Goal: Task Accomplishment & Management: Manage account settings

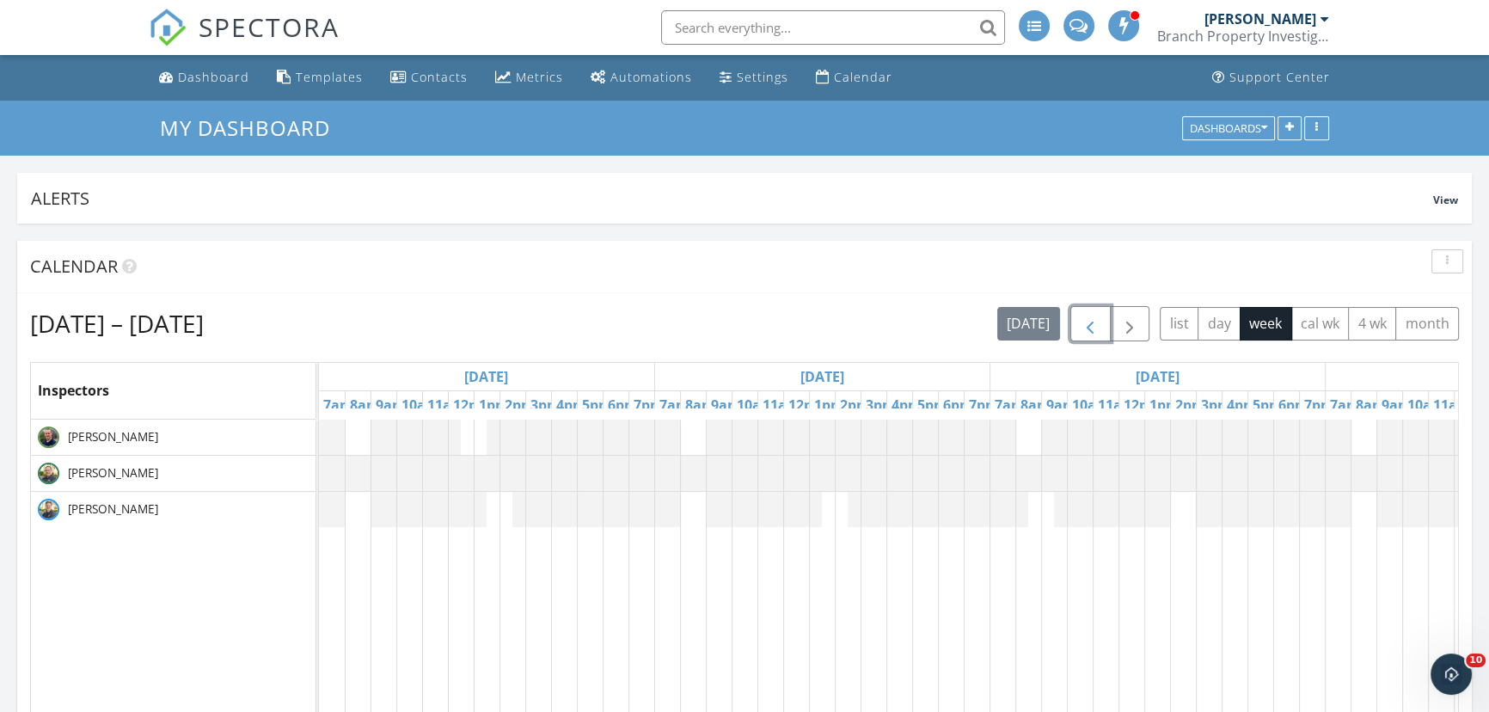
click at [1084, 323] on span "button" at bounding box center [1090, 324] width 21 height 21
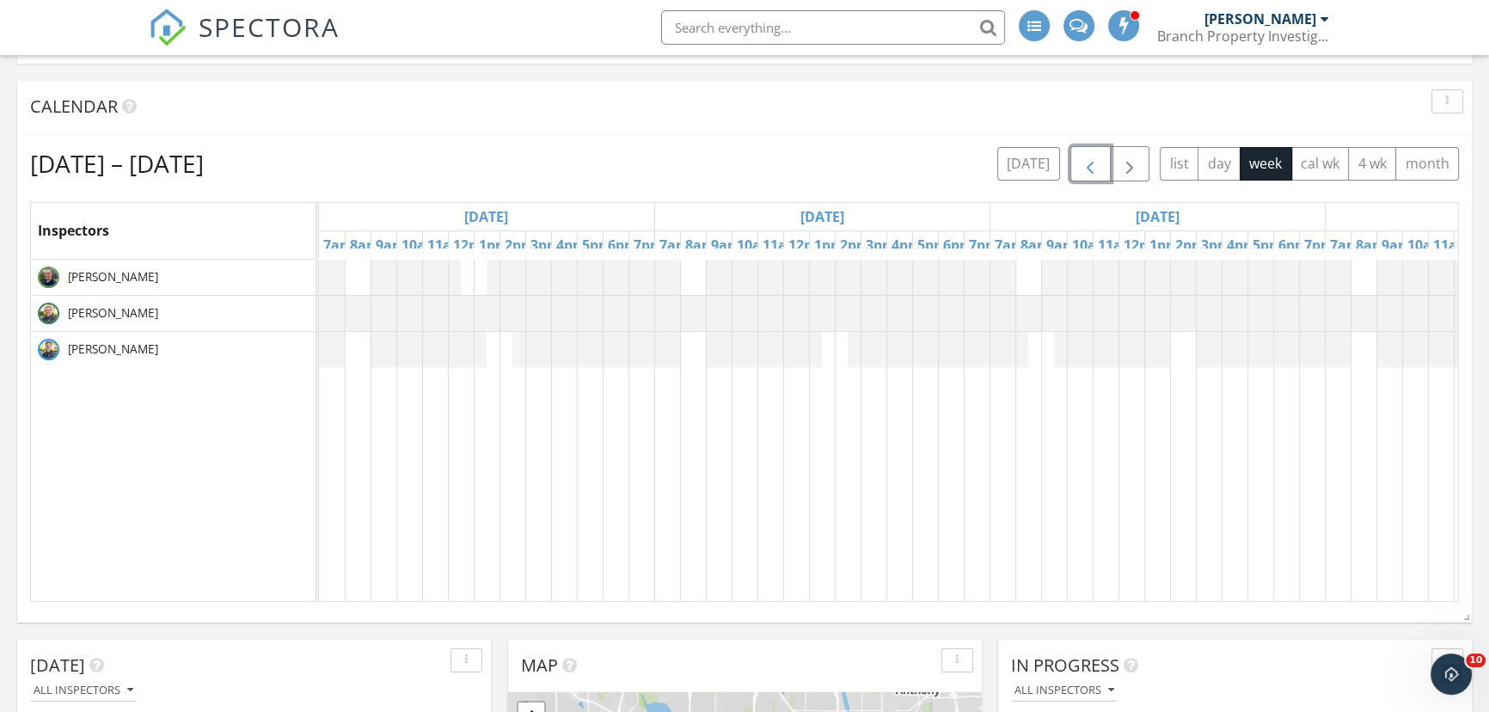
scroll to position [156, 0]
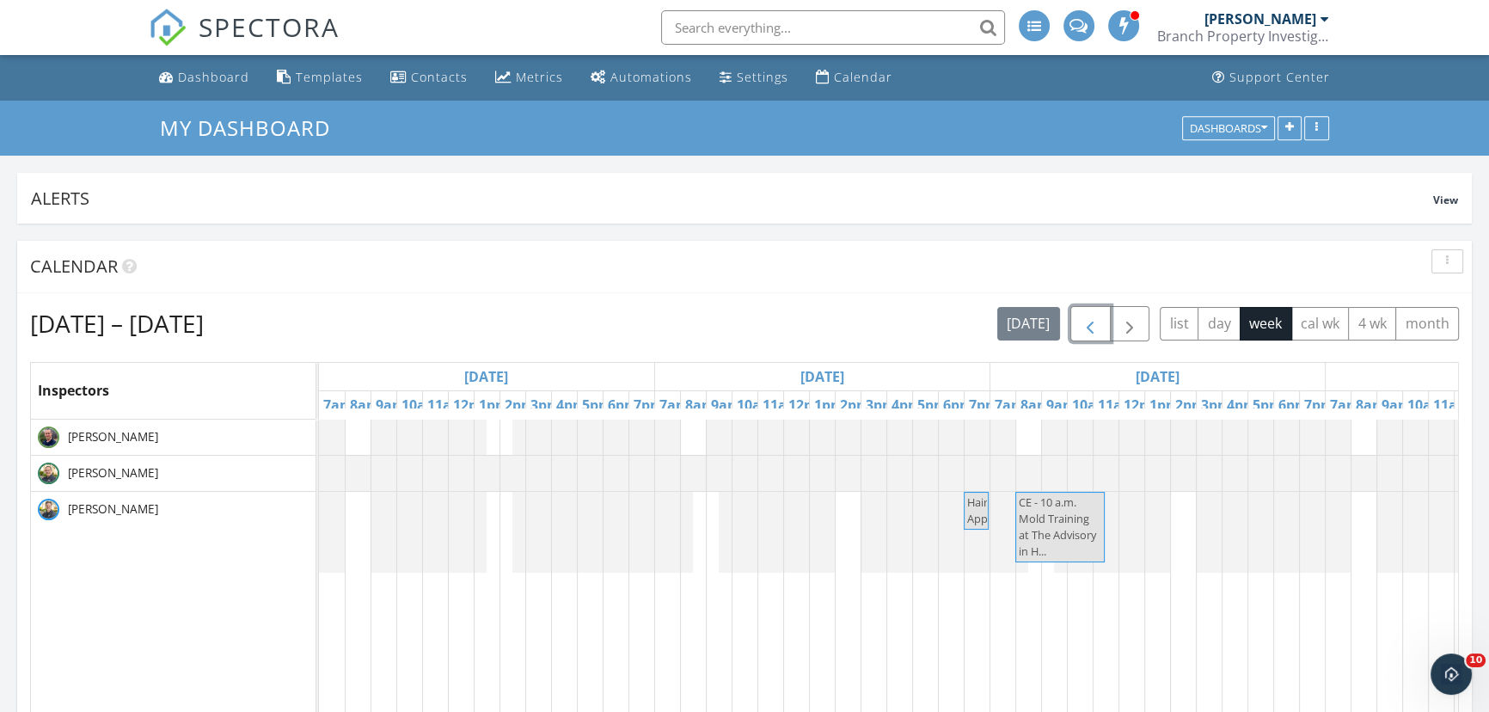
click at [1077, 319] on button "button" at bounding box center [1091, 323] width 40 height 35
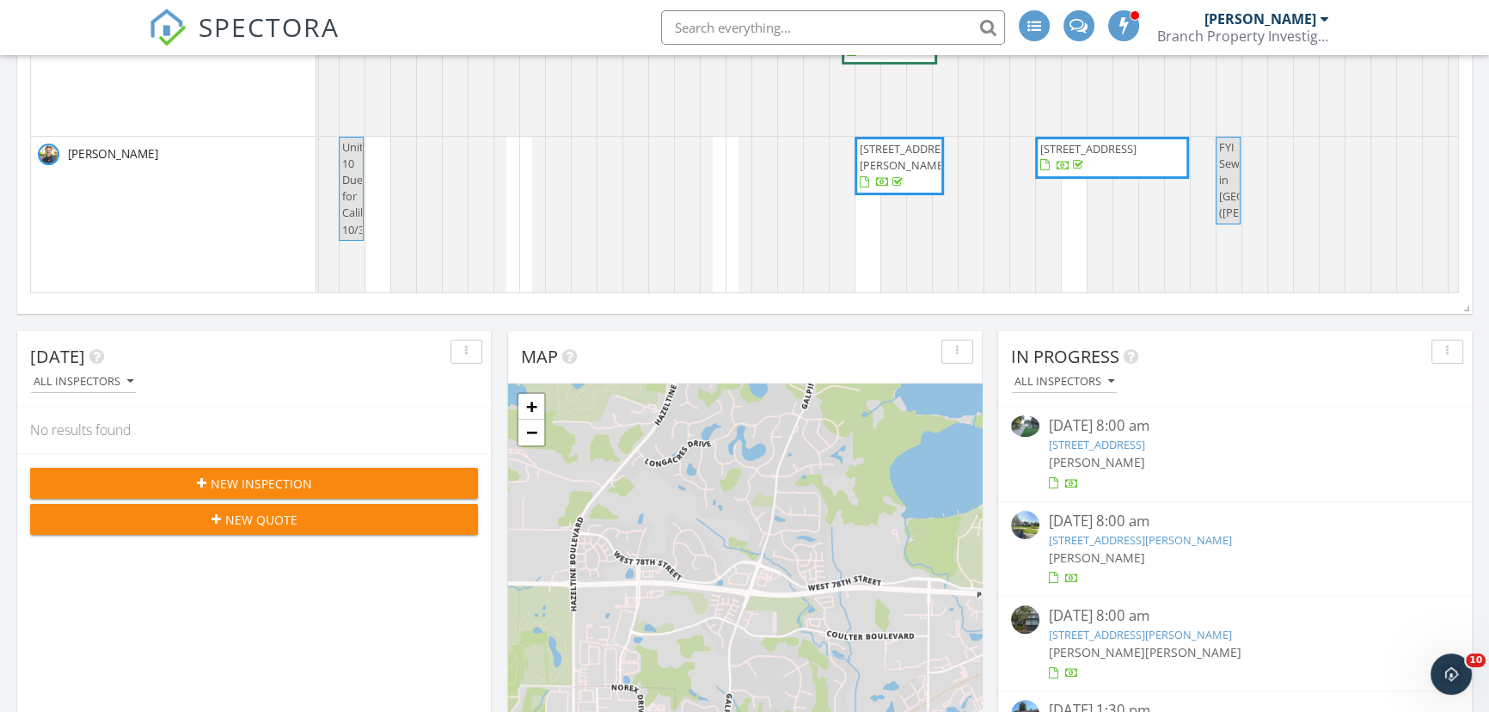
scroll to position [0, 1219]
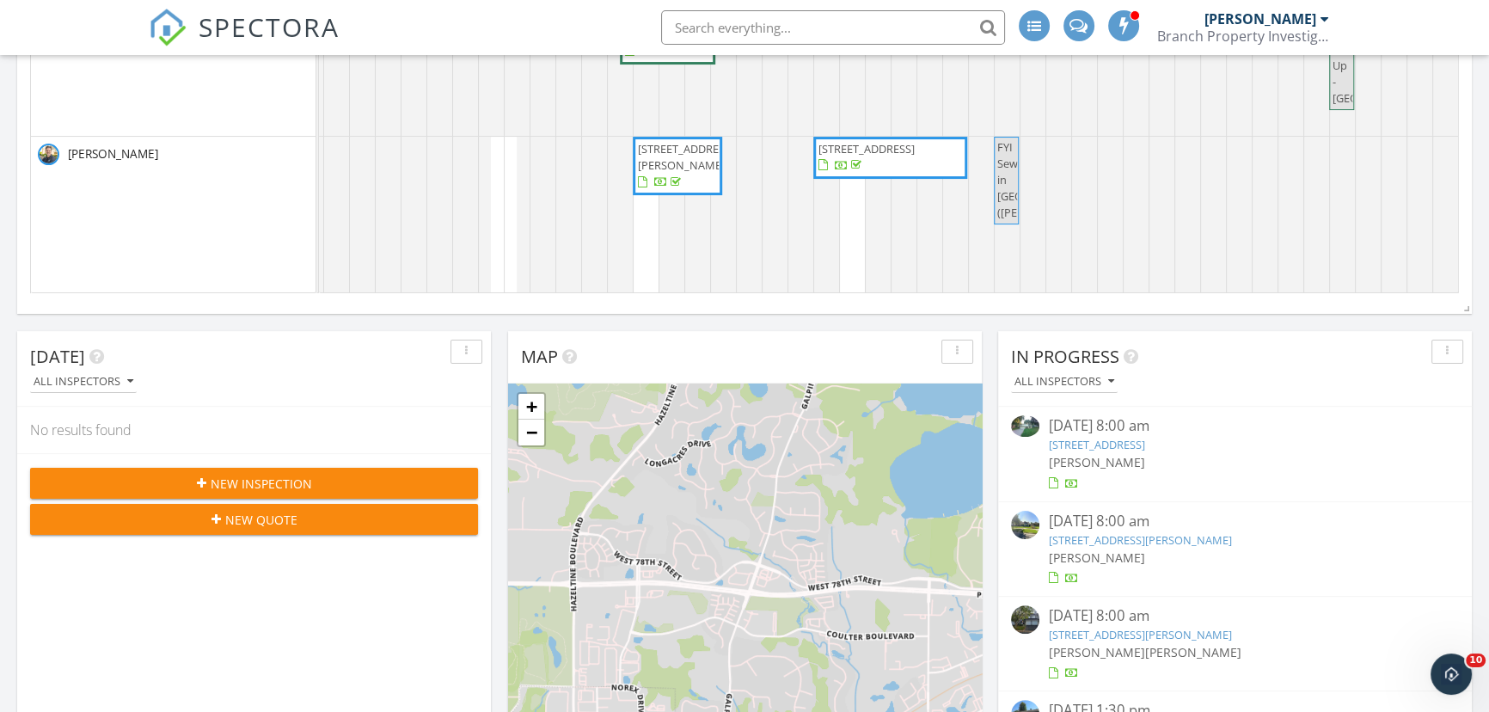
click at [891, 162] on span "341 Westwood Dr N , Golden Valley 55422" at bounding box center [890, 158] width 147 height 34
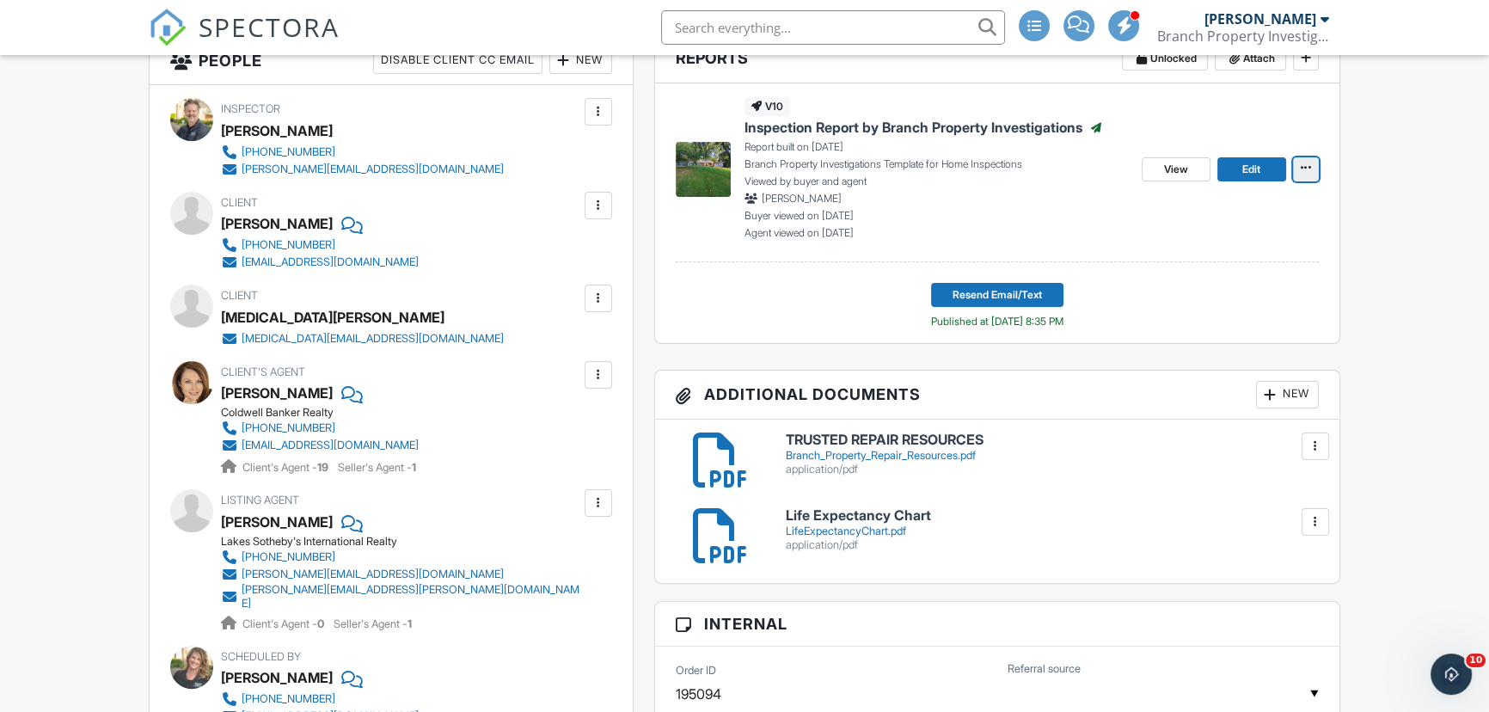
click at [1305, 163] on icon at bounding box center [1306, 168] width 10 height 12
click at [903, 158] on p "Branch Property Investigations Template for Home Inspections" at bounding box center [937, 164] width 384 height 15
click at [1172, 178] on link "View" at bounding box center [1176, 169] width 69 height 24
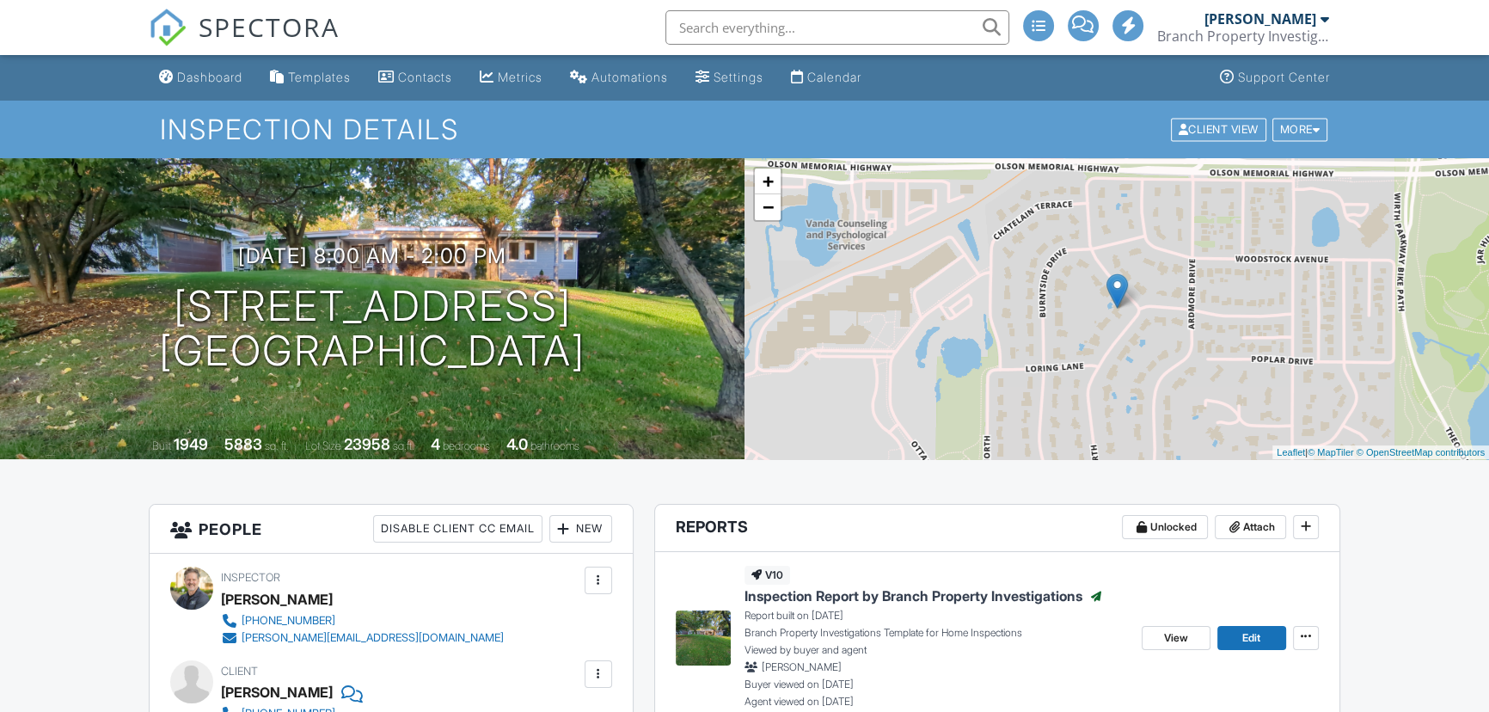
click at [790, 26] on input "text" at bounding box center [838, 27] width 344 height 34
type input "Keller Williams"
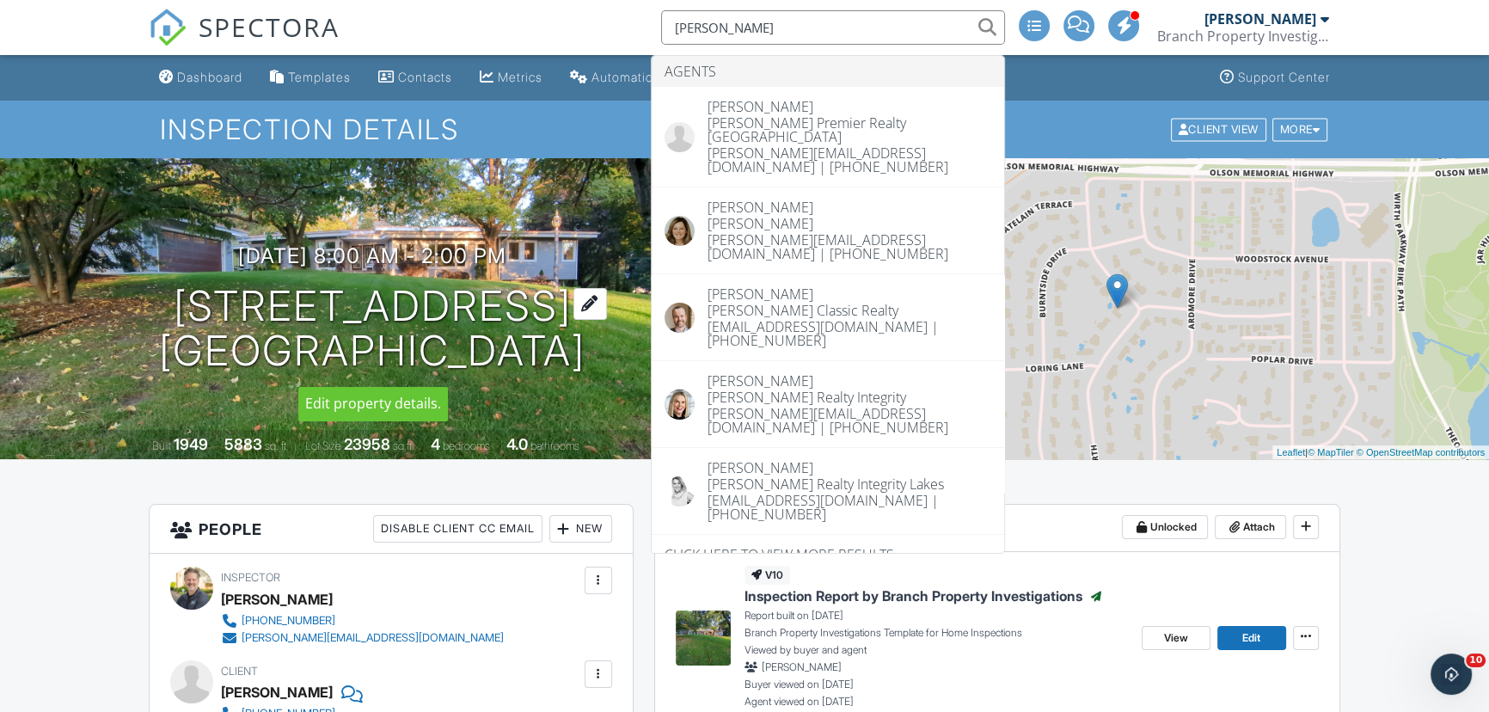
click at [456, 324] on h1 "341 Westwood Dr N Golden Valley, MN 55422" at bounding box center [372, 329] width 427 height 91
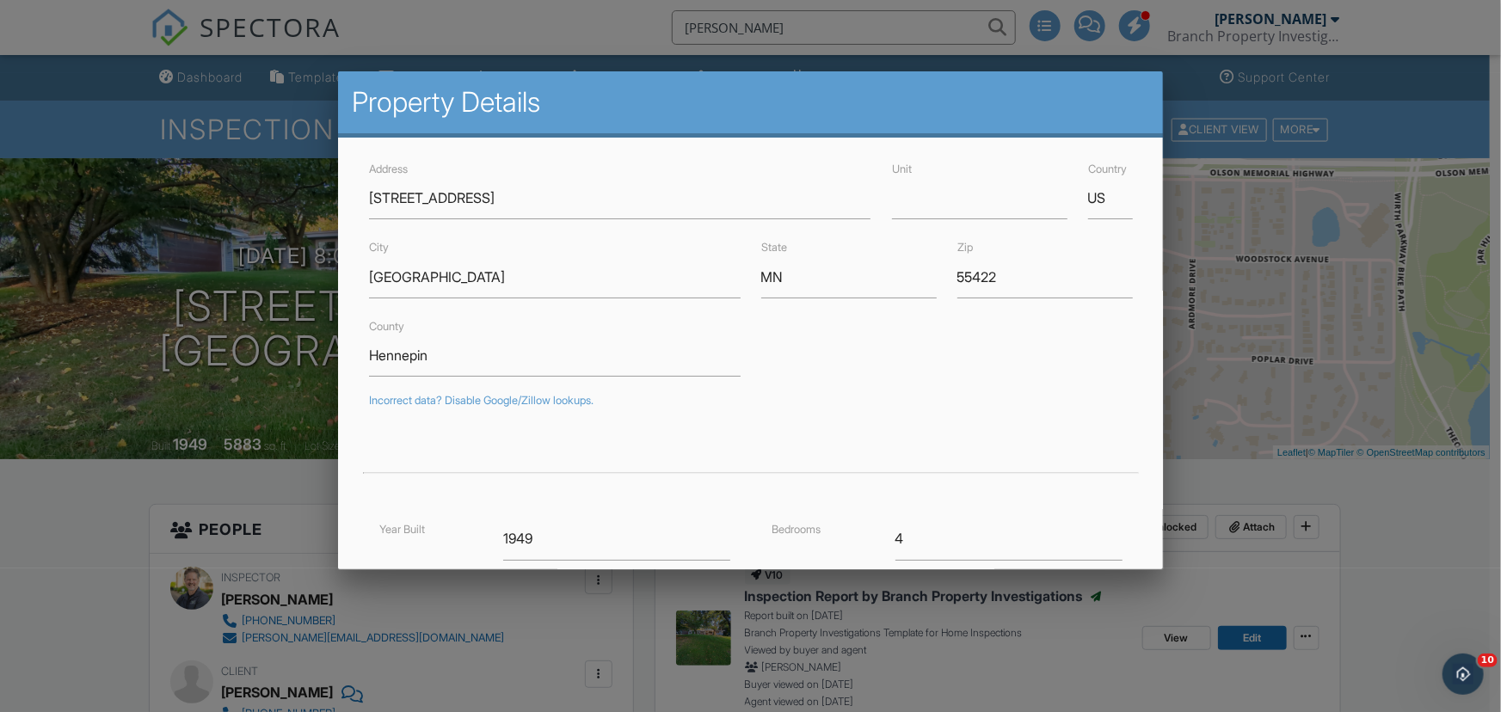
click at [269, 89] on div at bounding box center [750, 359] width 1501 height 890
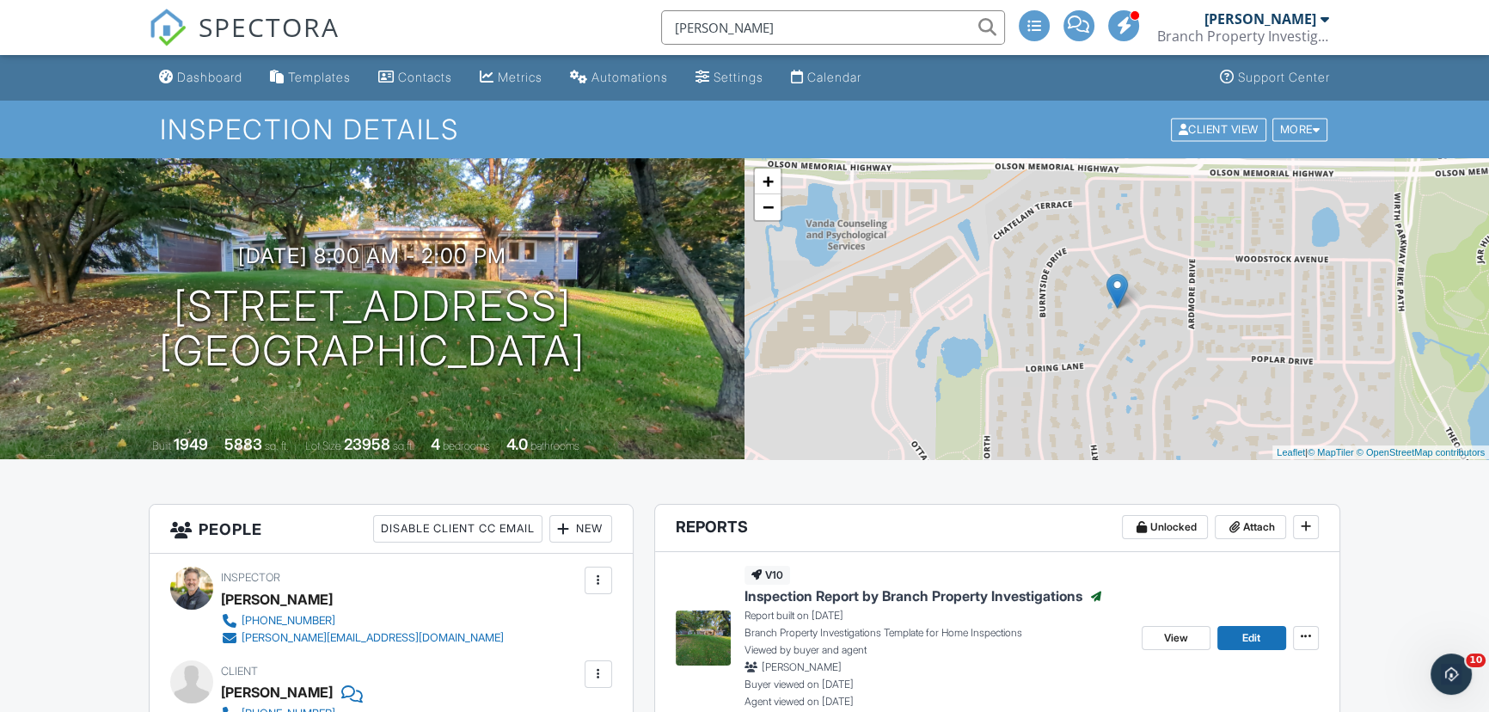
click at [412, 77] on div "Contacts" at bounding box center [425, 77] width 54 height 15
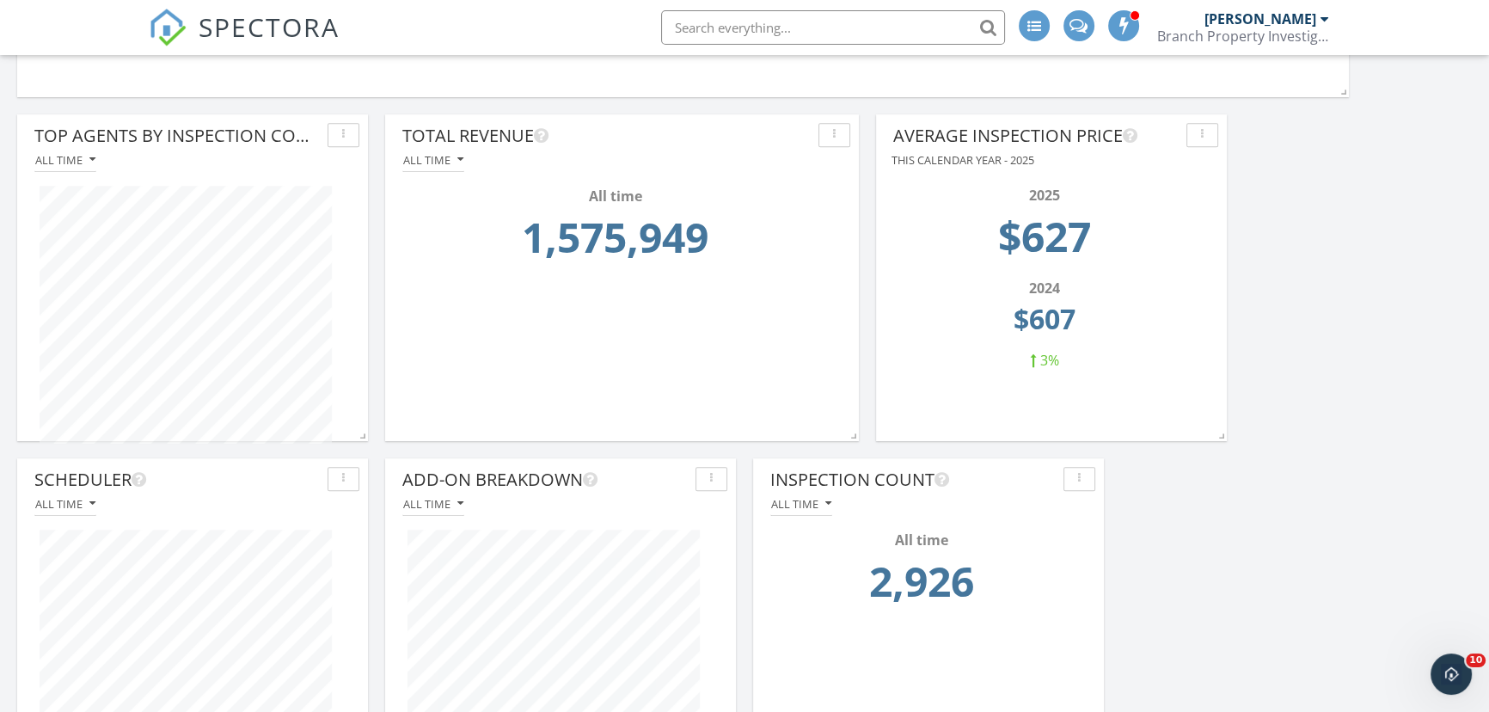
scroll to position [1094, 0]
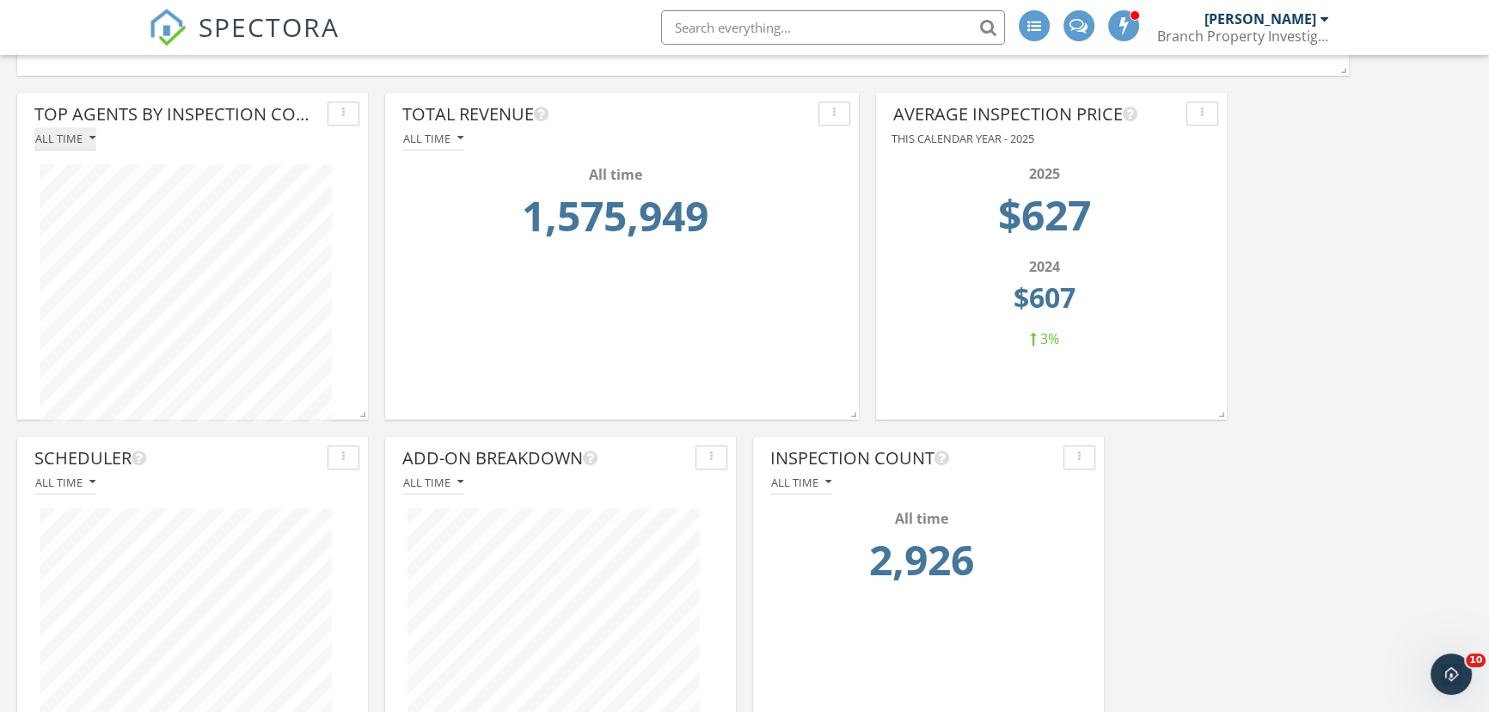
click at [75, 128] on button "All time" at bounding box center [65, 138] width 62 height 23
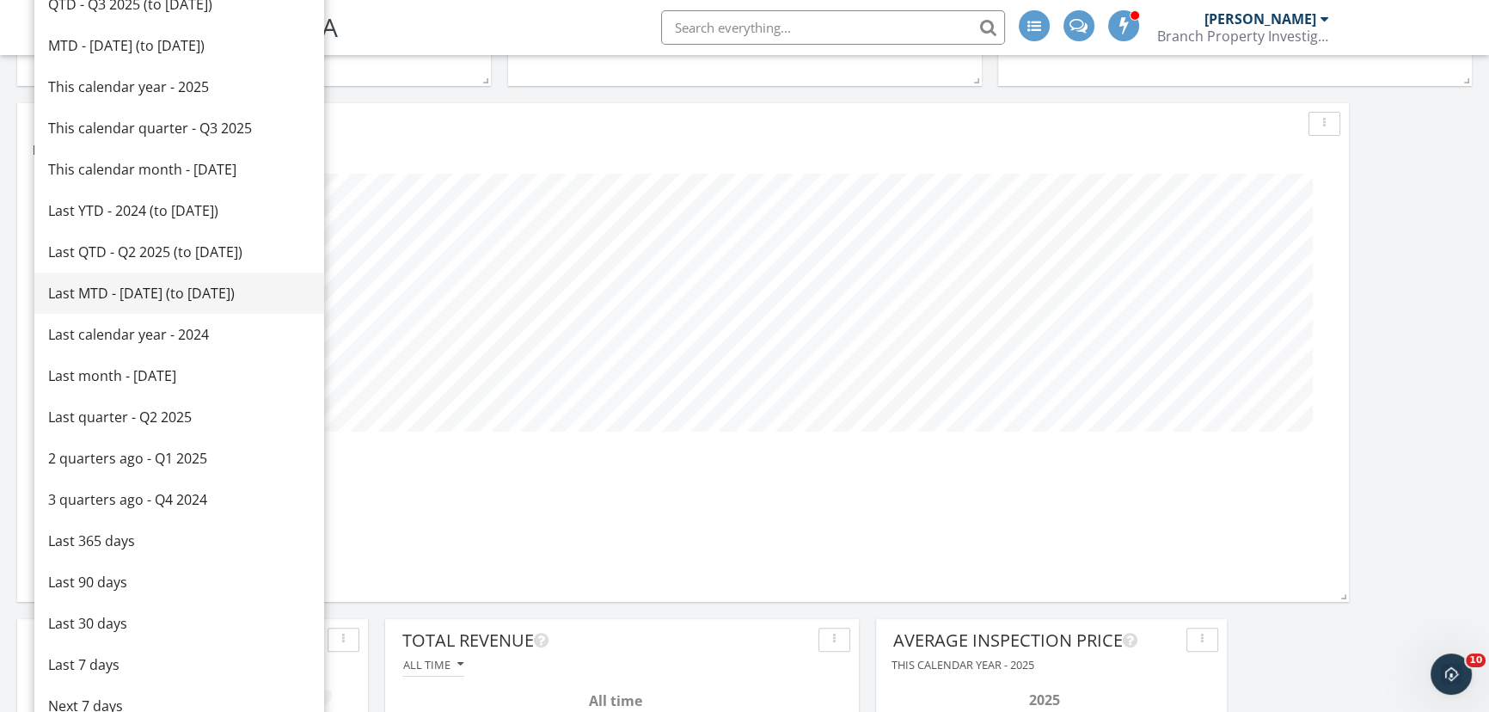
scroll to position [469, 0]
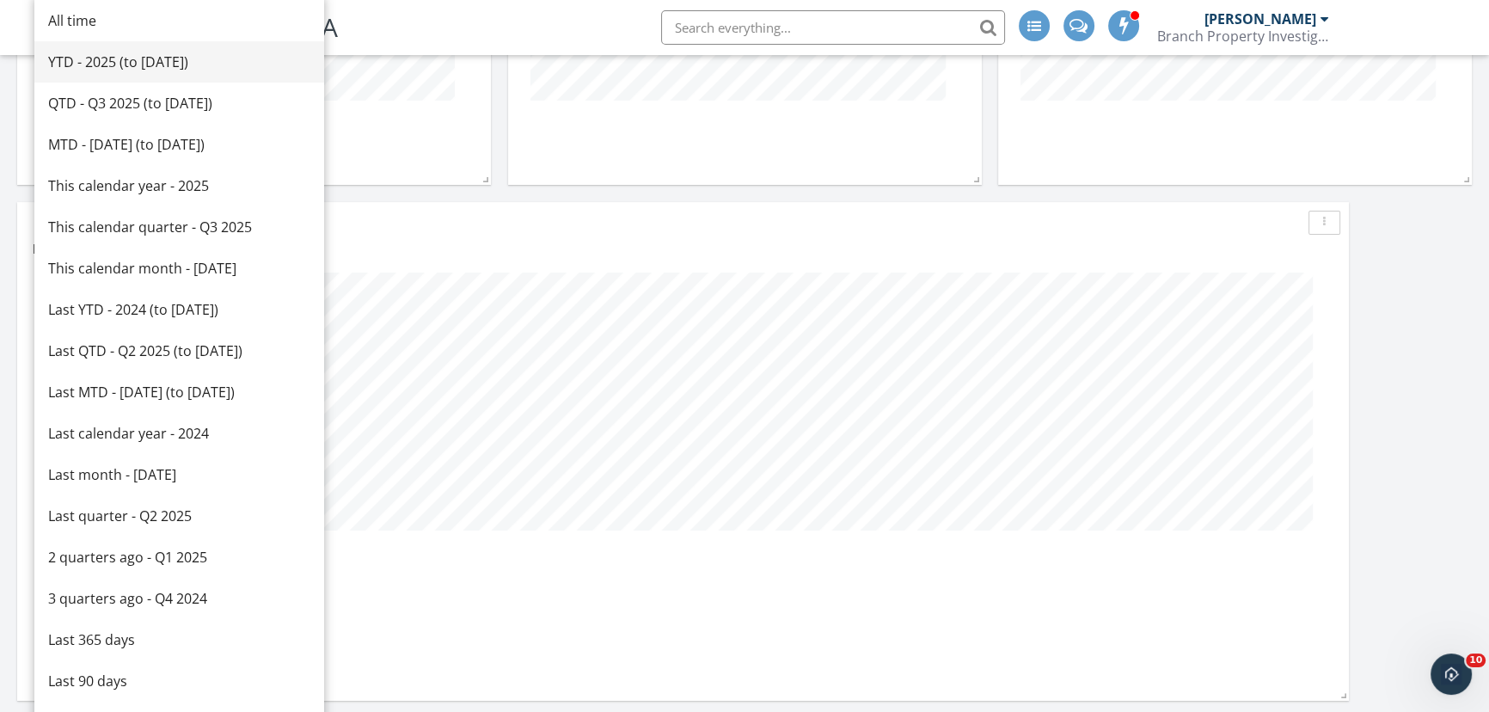
click at [175, 70] on div "YTD - 2025 (to Sep 29th)" at bounding box center [179, 62] width 262 height 21
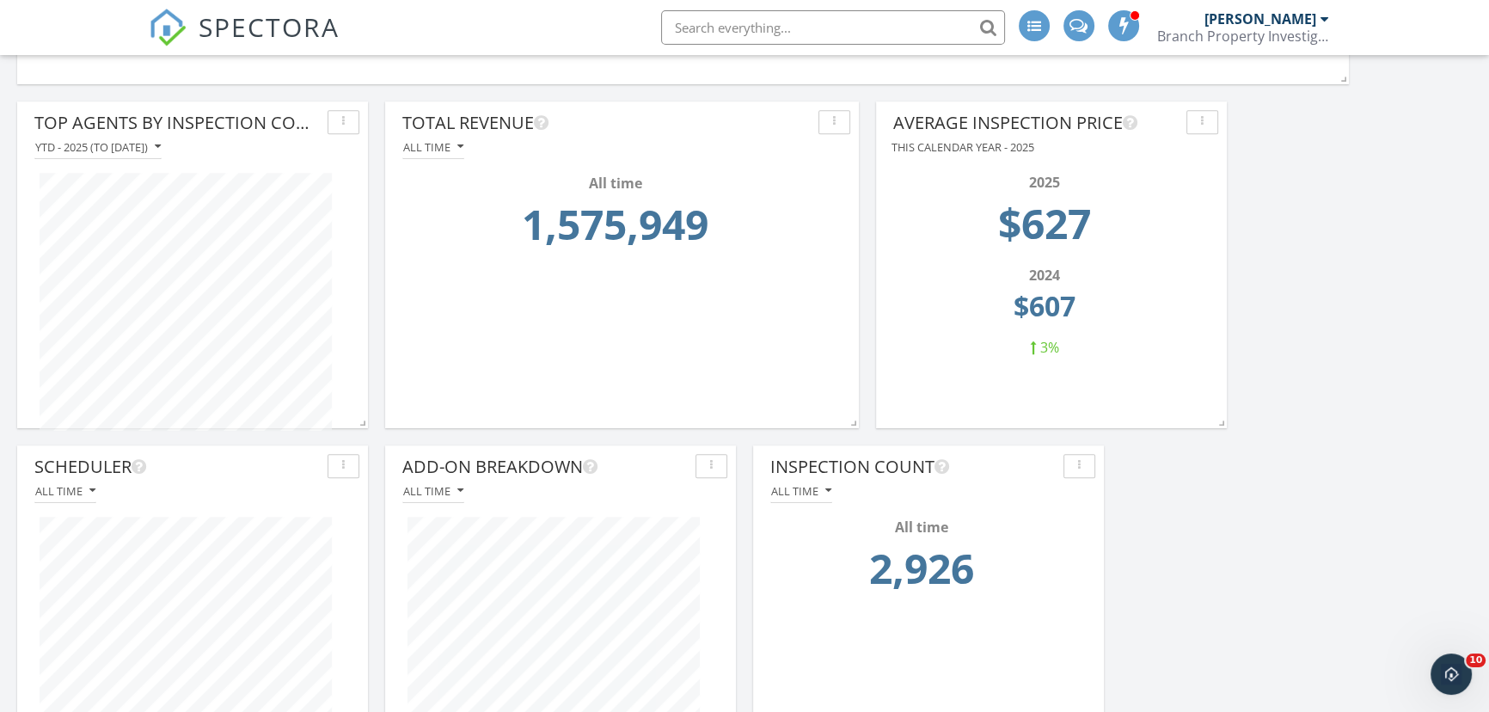
scroll to position [1094, 0]
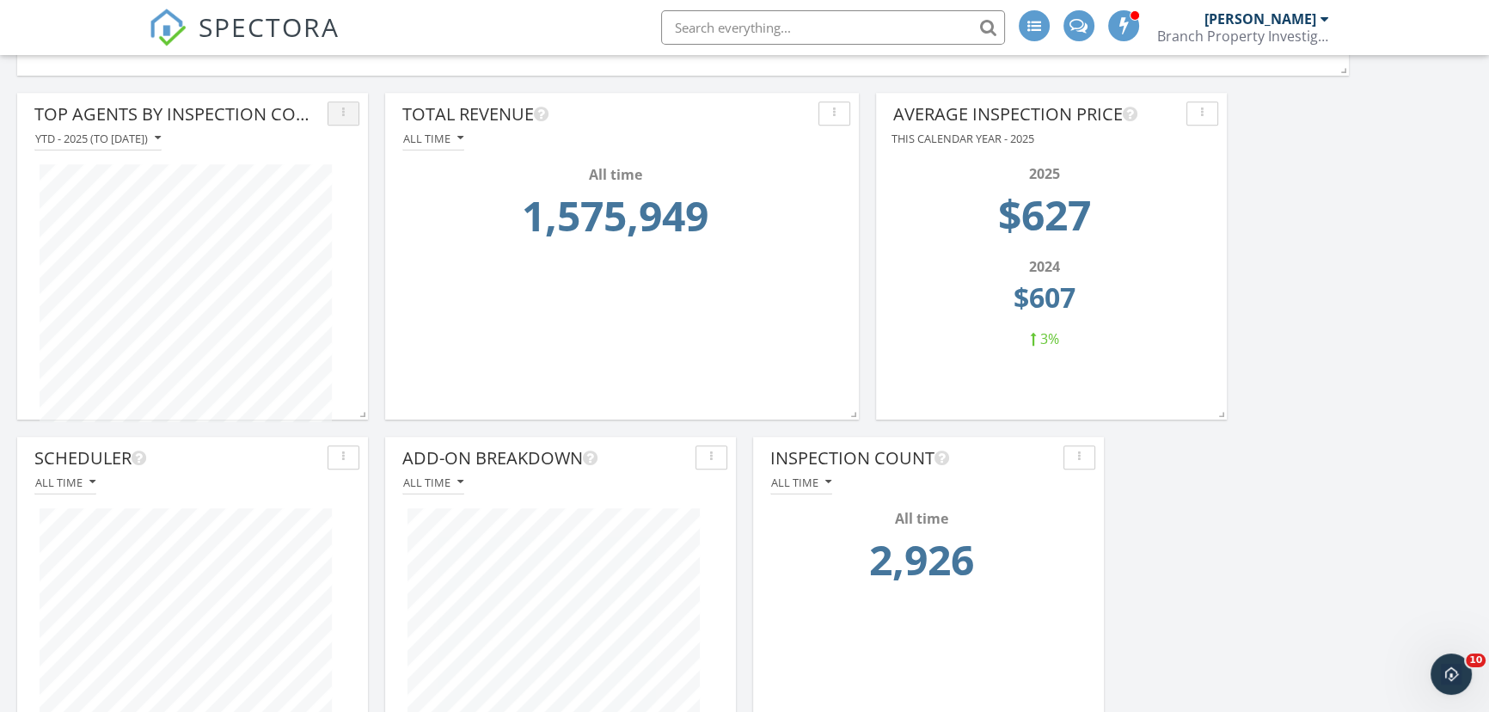
click at [352, 109] on button "button" at bounding box center [344, 113] width 32 height 24
click at [305, 127] on div "YTD - 2025 (to Sep 29th)" at bounding box center [193, 138] width 334 height 23
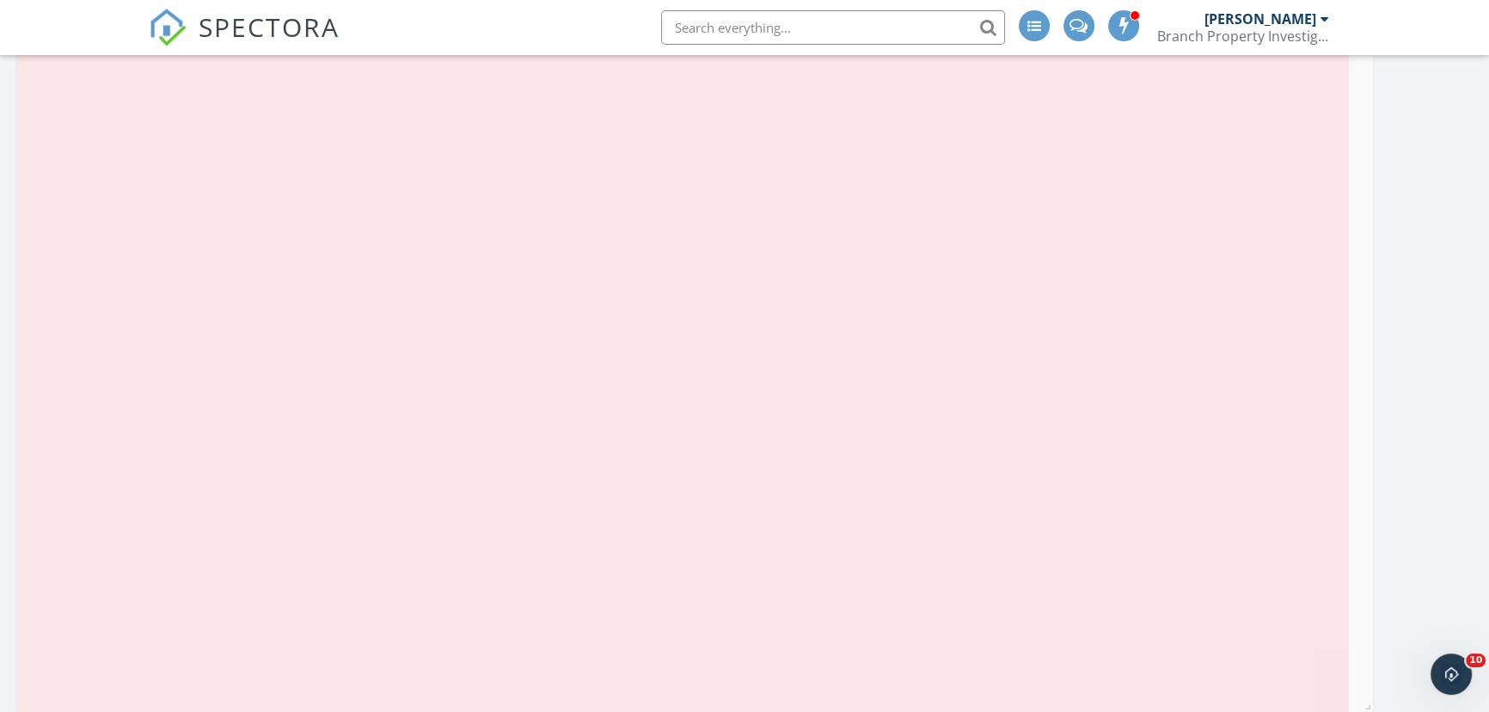
drag, startPoint x: 357, startPoint y: 402, endPoint x: 1307, endPoint y: 565, distance: 964.1
click at [1356, 695] on span at bounding box center [1364, 703] width 17 height 17
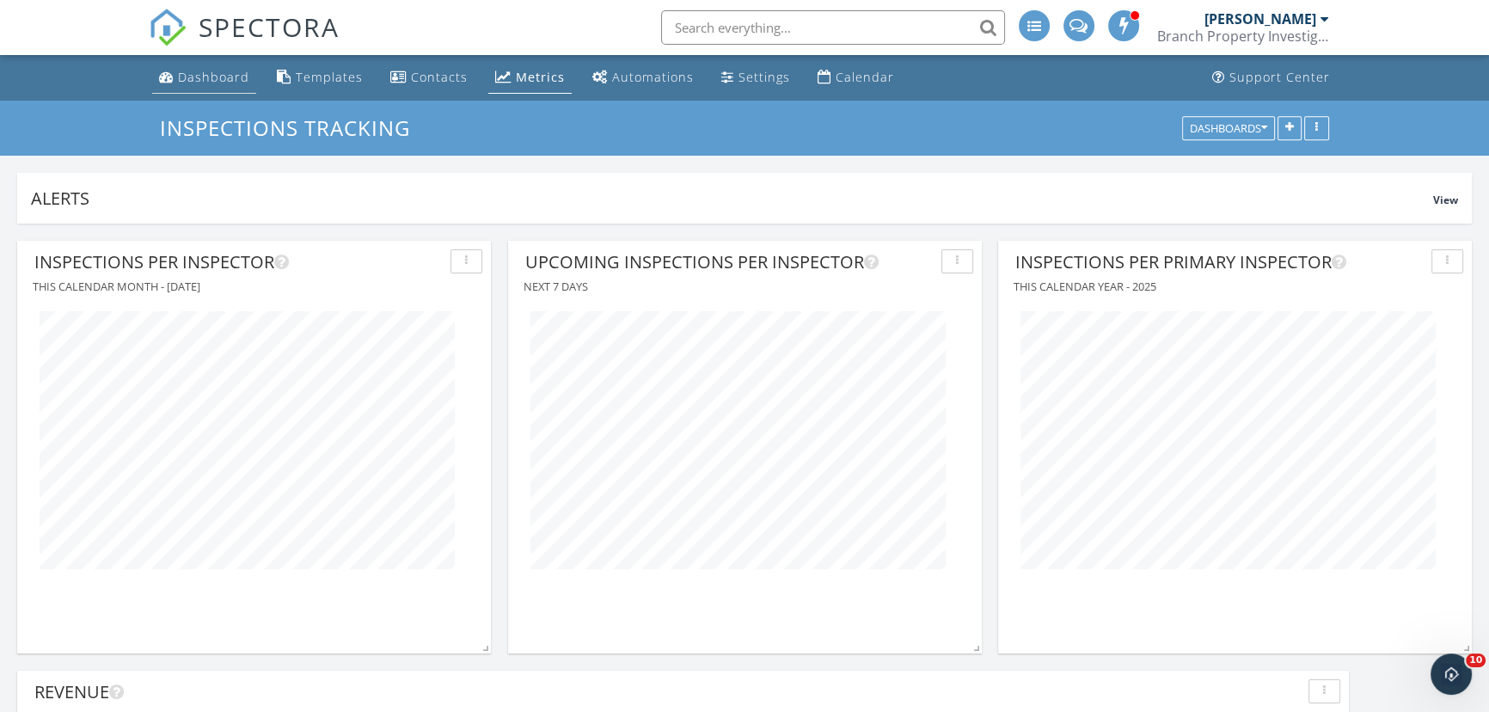
click at [212, 76] on div "Dashboard" at bounding box center [213, 77] width 71 height 16
